Goal: Task Accomplishment & Management: Manage account settings

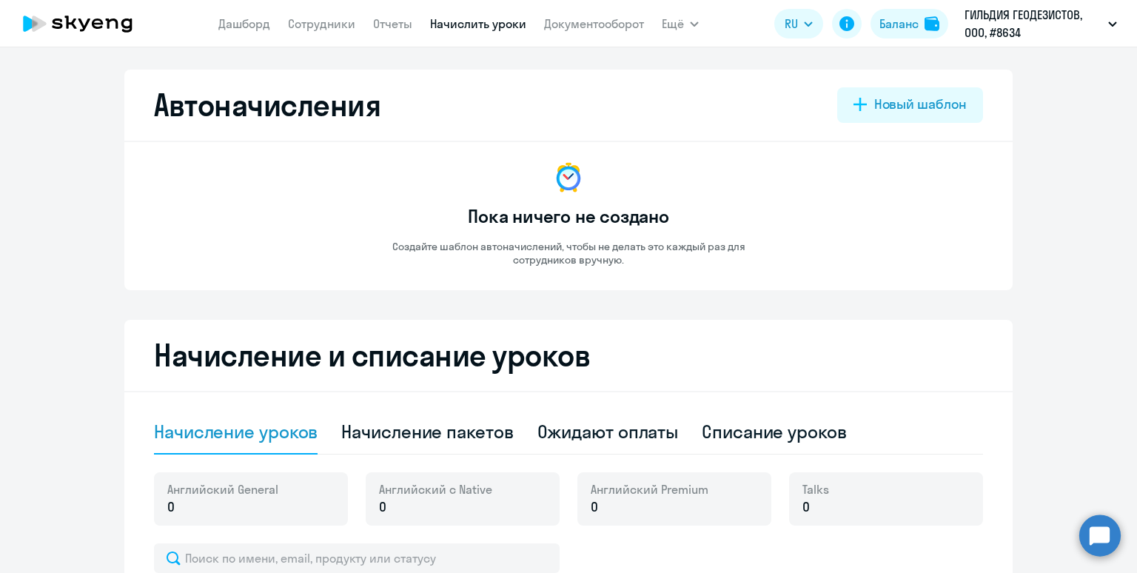
select select "10"
click at [593, 422] on div "Ожидают оплаты" at bounding box center [608, 432] width 141 height 24
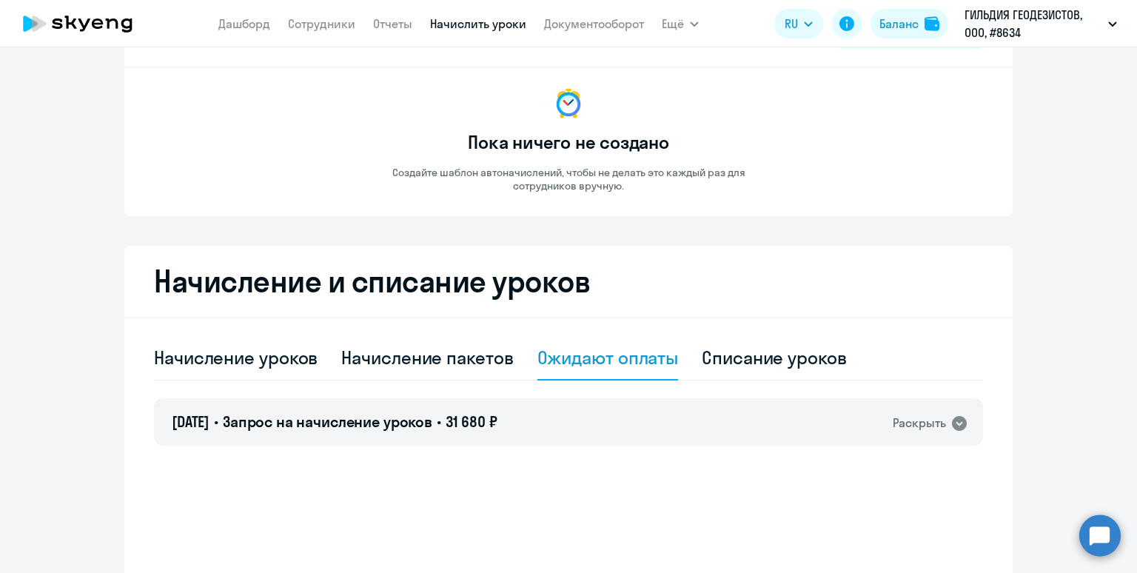
scroll to position [172, 0]
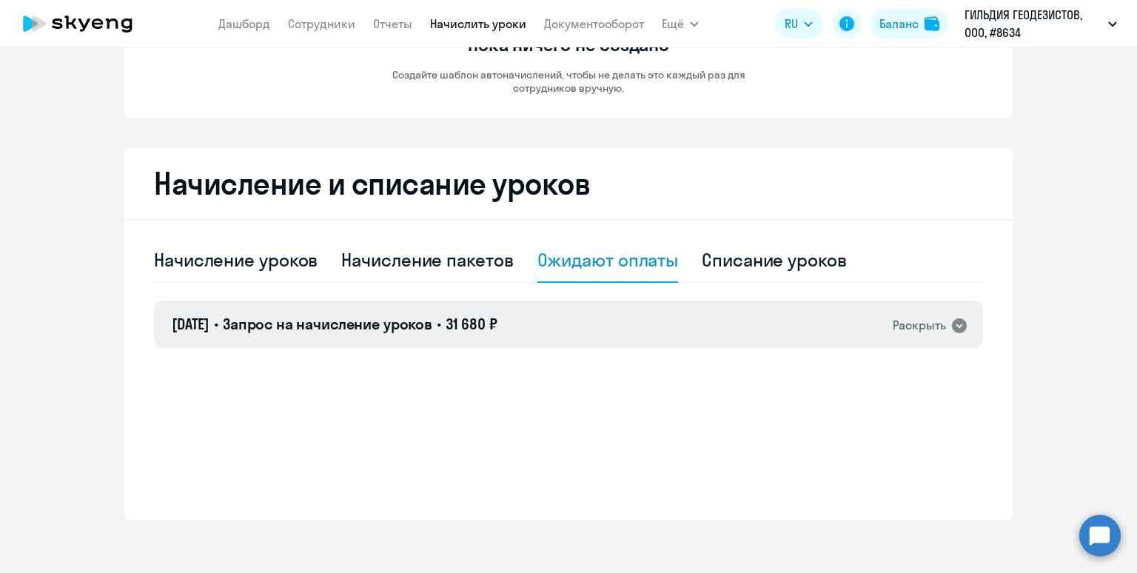
click at [565, 327] on div "27.08.2025 • Запрос на начисление уроков • 31 680 ₽ Раскрыть" at bounding box center [568, 324] width 829 height 47
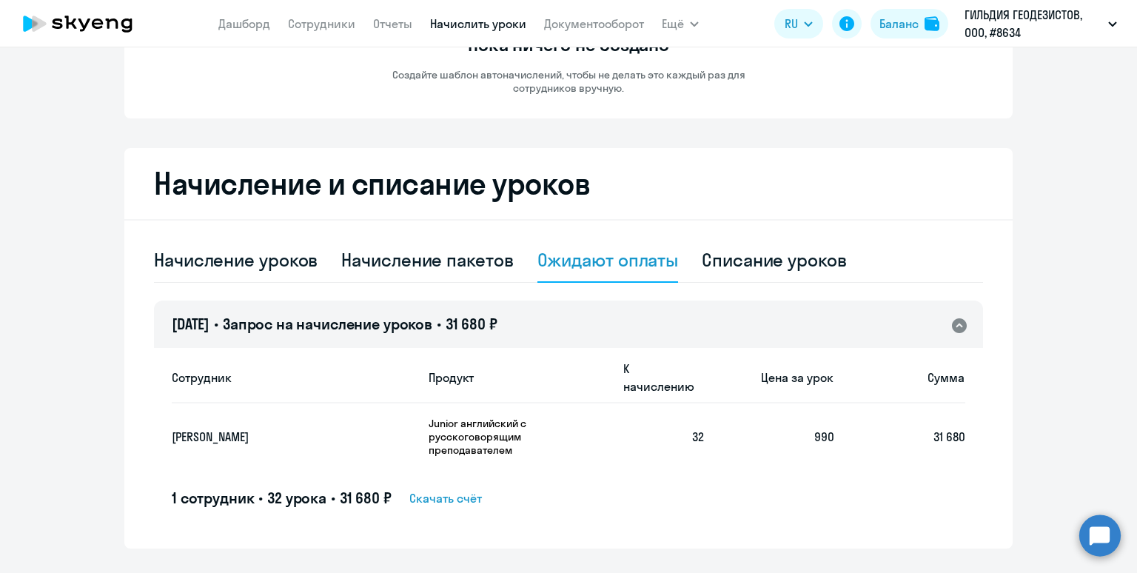
scroll to position [188, 0]
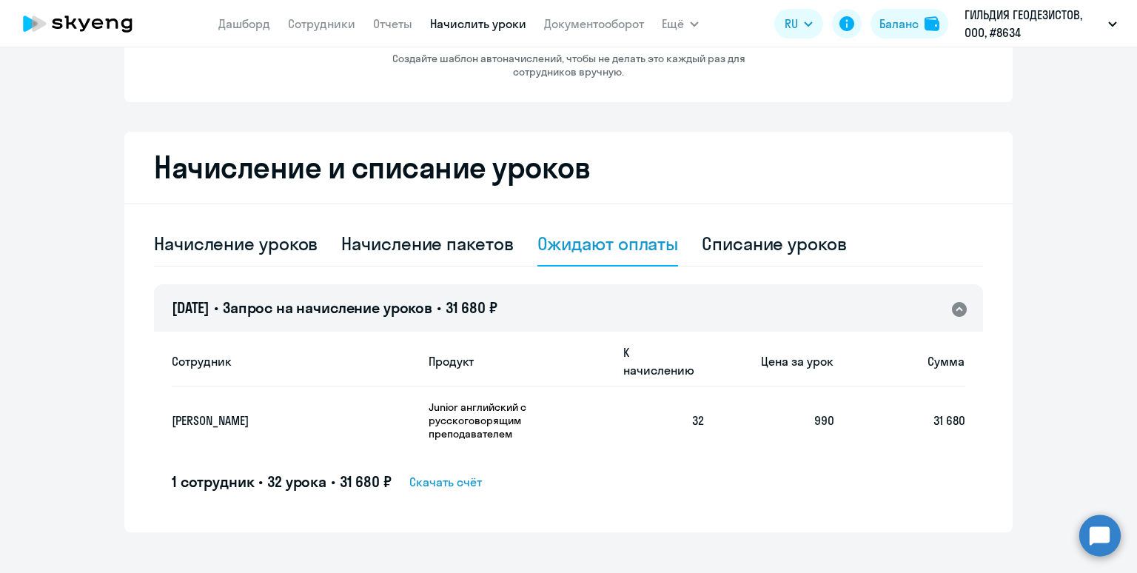
click at [459, 473] on span "Скачать счёт" at bounding box center [445, 482] width 73 height 18
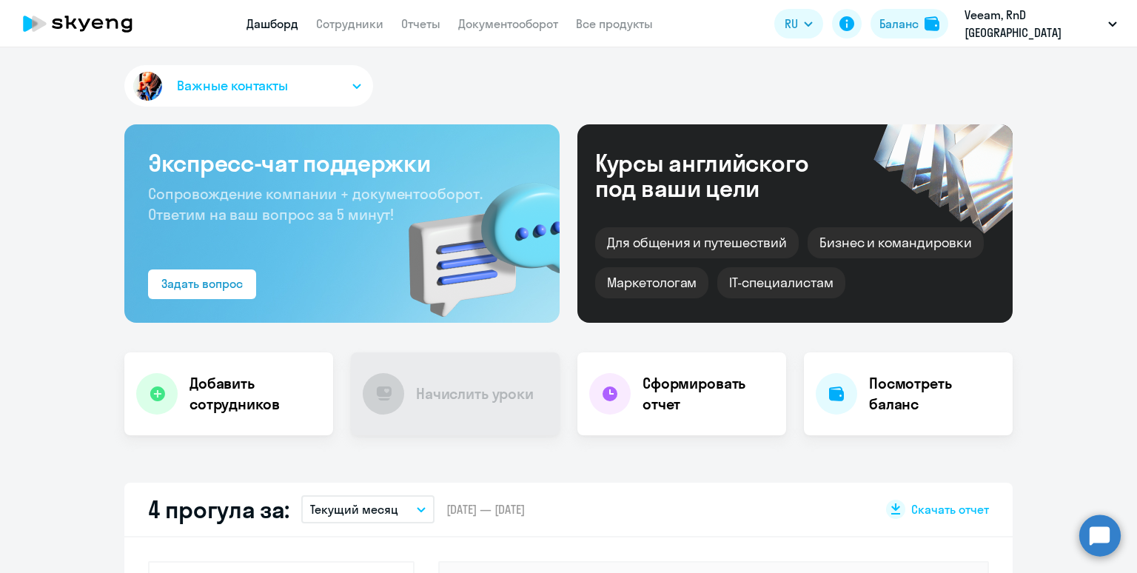
select select "30"
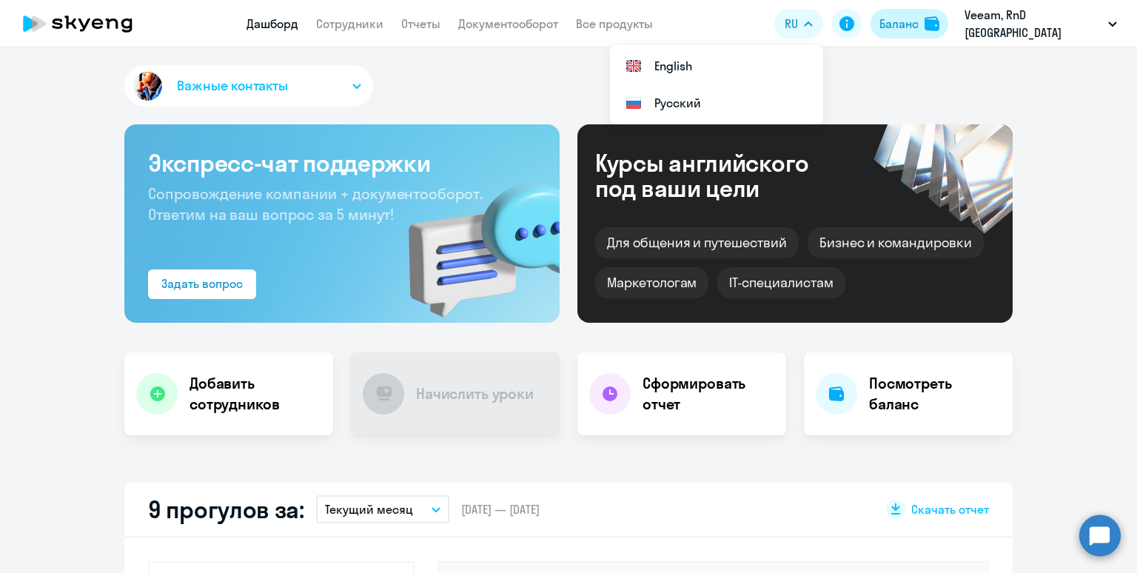
click at [906, 24] on div "Баланс" at bounding box center [899, 24] width 39 height 18
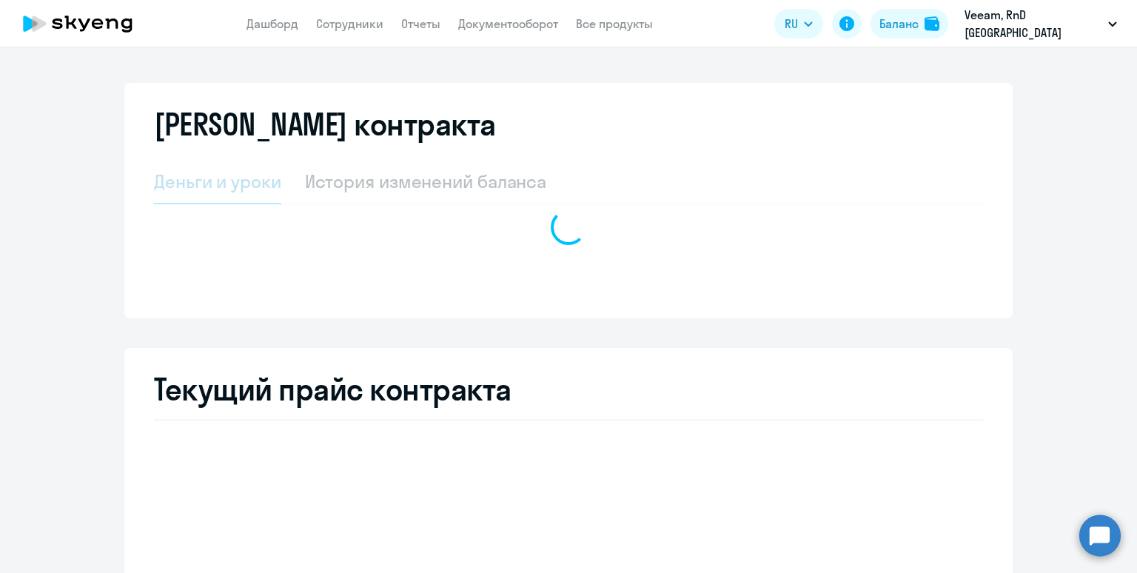
select select "english_adult_not_native_speaker"
